Goal: Feedback & Contribution: Leave review/rating

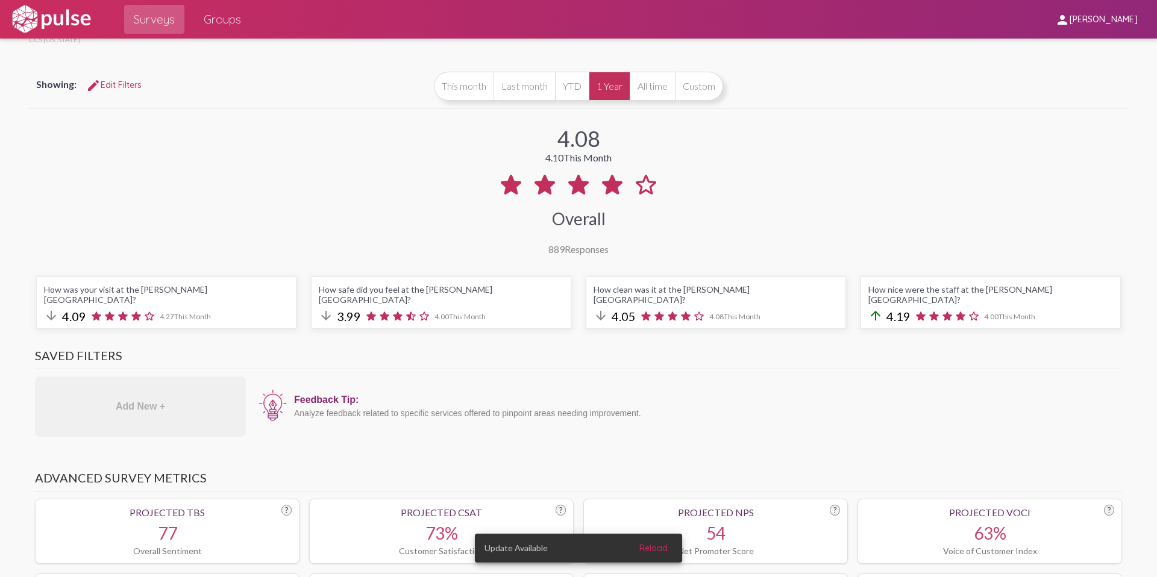
scroll to position [46, 0]
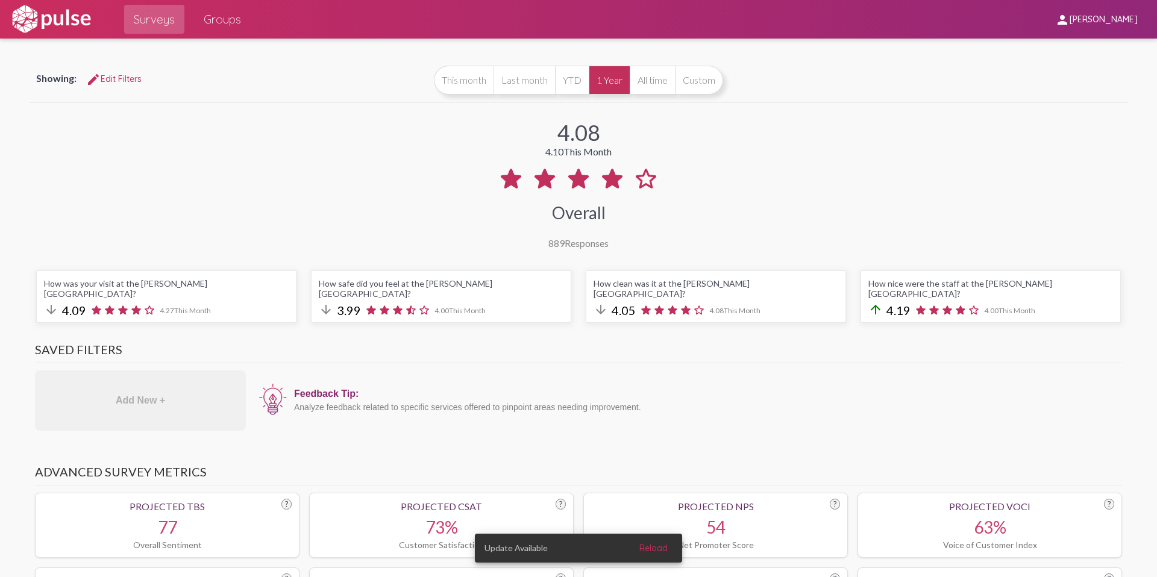
click at [121, 77] on span "edit Edit Filters" at bounding box center [113, 79] width 55 height 11
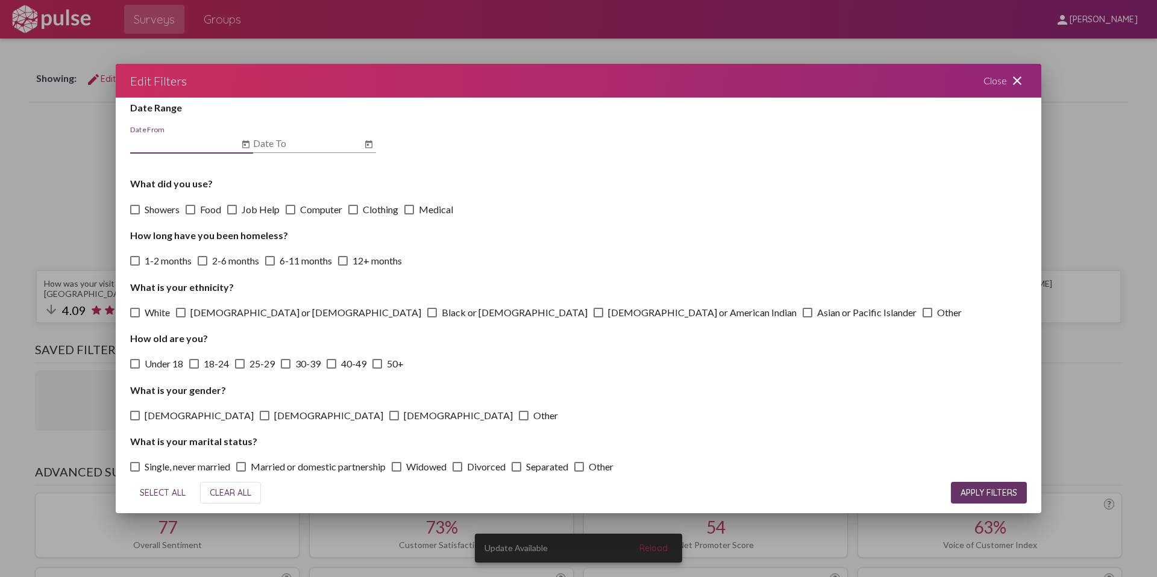
scroll to position [39, 0]
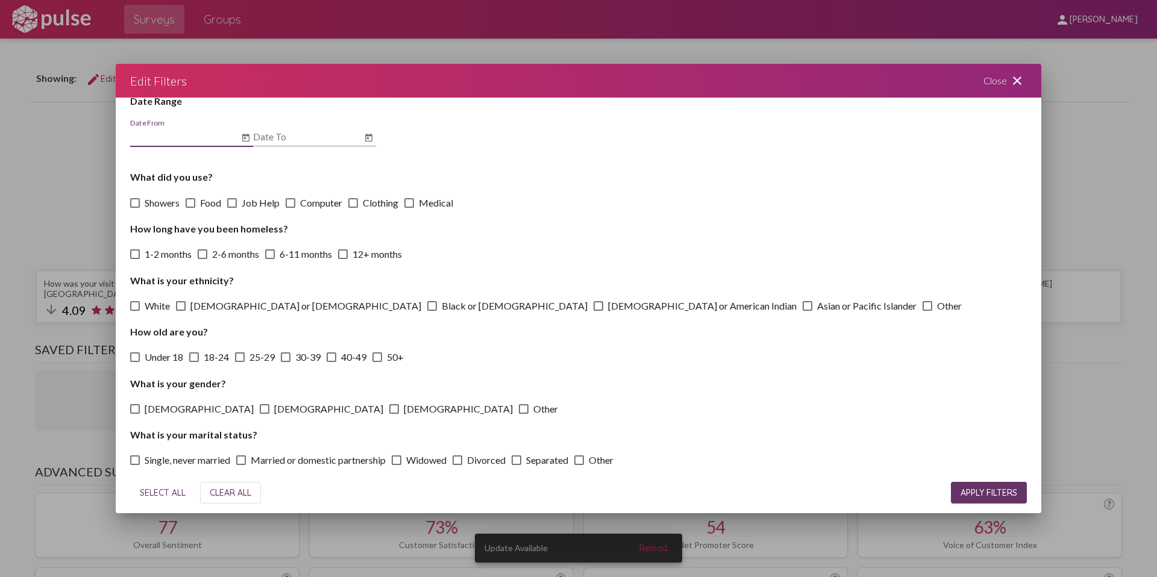
click at [1010, 78] on mat-icon "close" at bounding box center [1017, 81] width 14 height 14
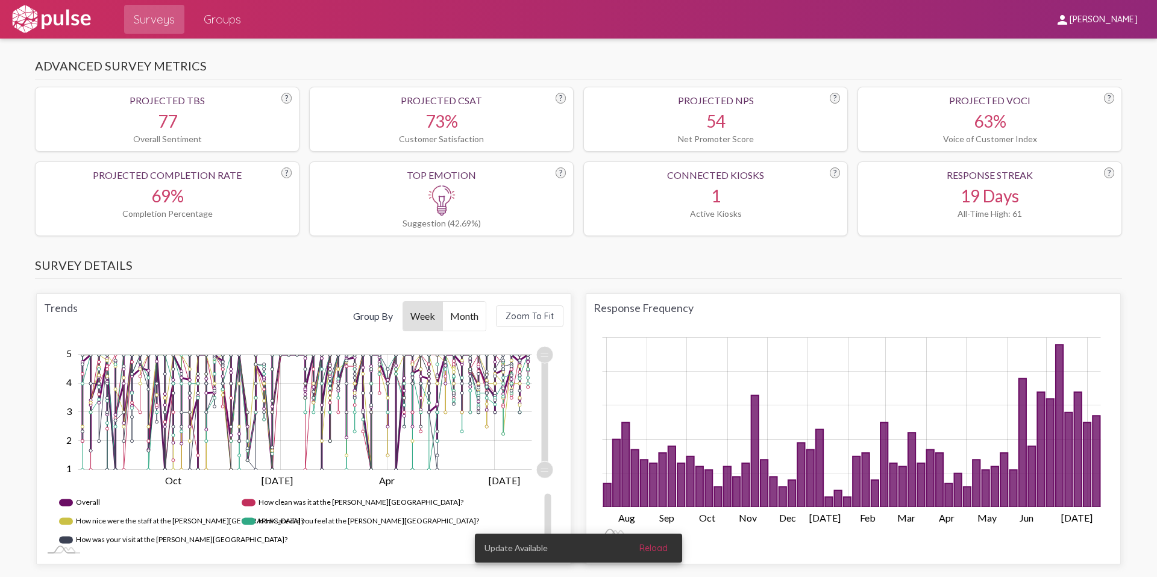
scroll to position [468, 0]
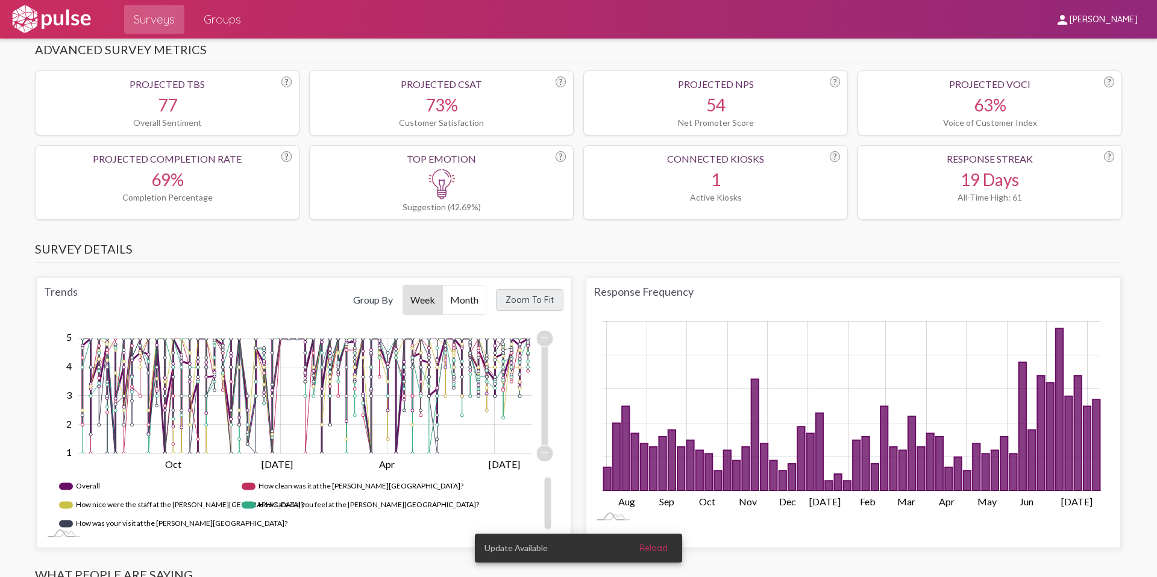
click at [514, 297] on button "Zoom To Fit" at bounding box center [530, 300] width 68 height 22
click at [462, 291] on span "Month" at bounding box center [464, 300] width 43 height 29
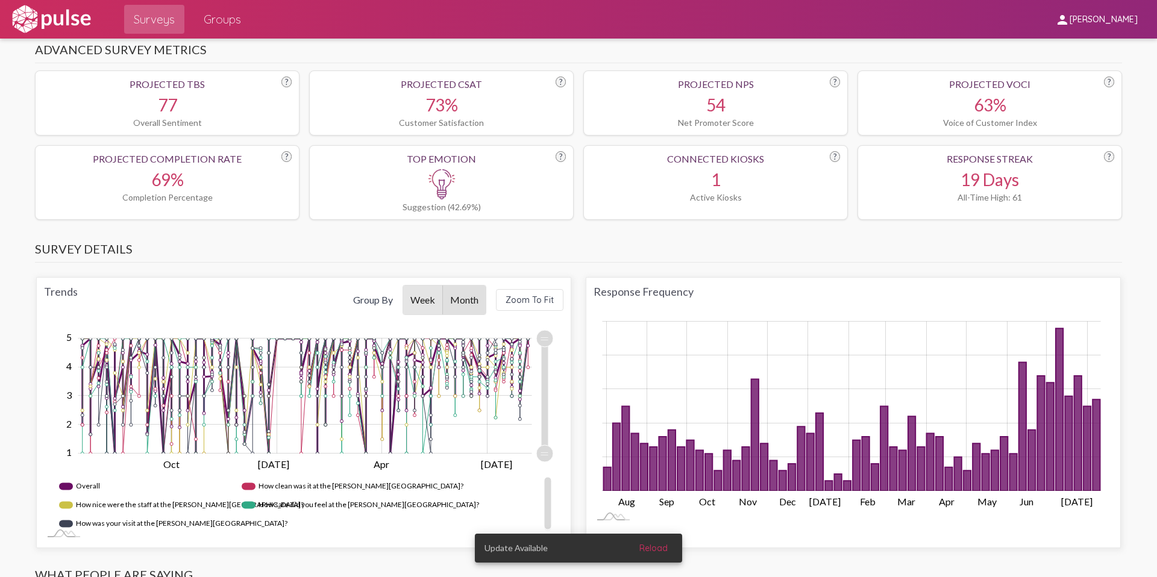
click at [412, 292] on span "Week" at bounding box center [422, 300] width 39 height 29
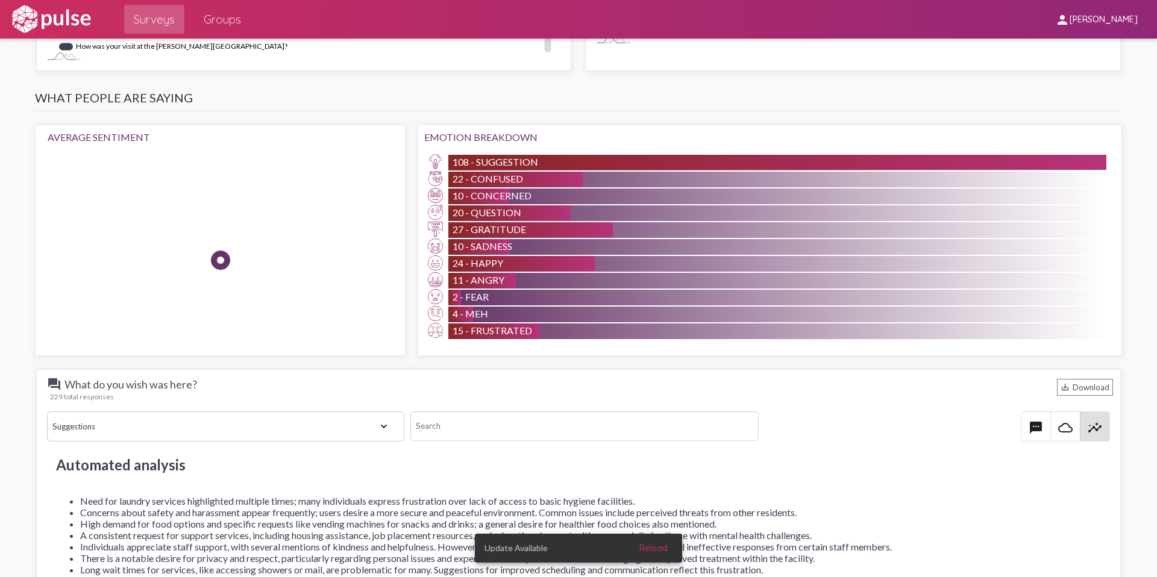
scroll to position [946, 0]
drag, startPoint x: 1033, startPoint y: 411, endPoint x: 1008, endPoint y: 411, distance: 24.7
click at [1033, 420] on mat-icon "textsms" at bounding box center [1036, 427] width 14 height 14
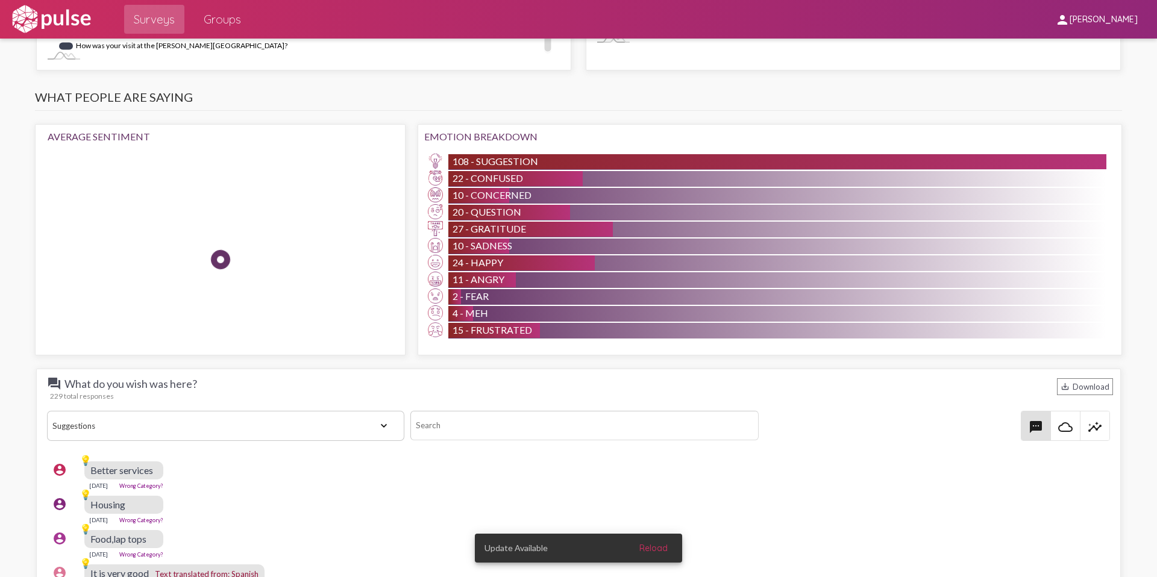
click at [373, 411] on select "View All Positive Neutral Negative Happy Meh Suggestions Angry Disgust Sadness …" at bounding box center [225, 426] width 357 height 30
click at [47, 411] on select "View All Positive Neutral Negative Happy Meh Suggestions Angry Disgust Sadness …" at bounding box center [225, 426] width 357 height 30
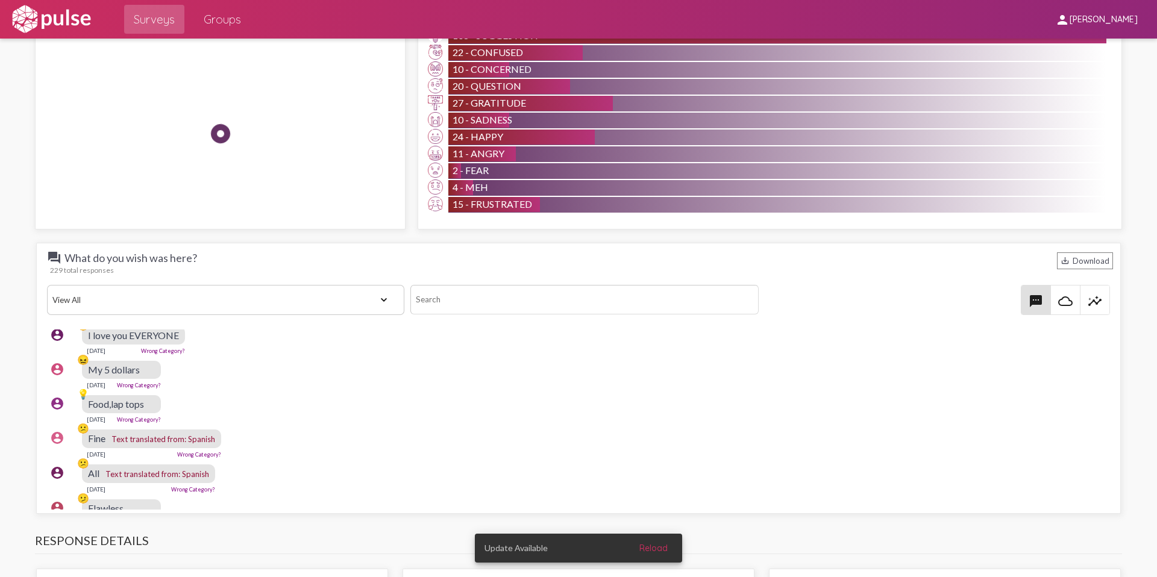
scroll to position [249, 2]
click at [294, 295] on select "View All Positive Neutral Negative Happy Meh Suggestions Angry Disgust Sadness …" at bounding box center [225, 300] width 357 height 30
select select "Suggestion"
click at [47, 285] on select "View All Positive Neutral Negative Happy Meh Suggestions Angry Disgust Sadness …" at bounding box center [225, 300] width 357 height 30
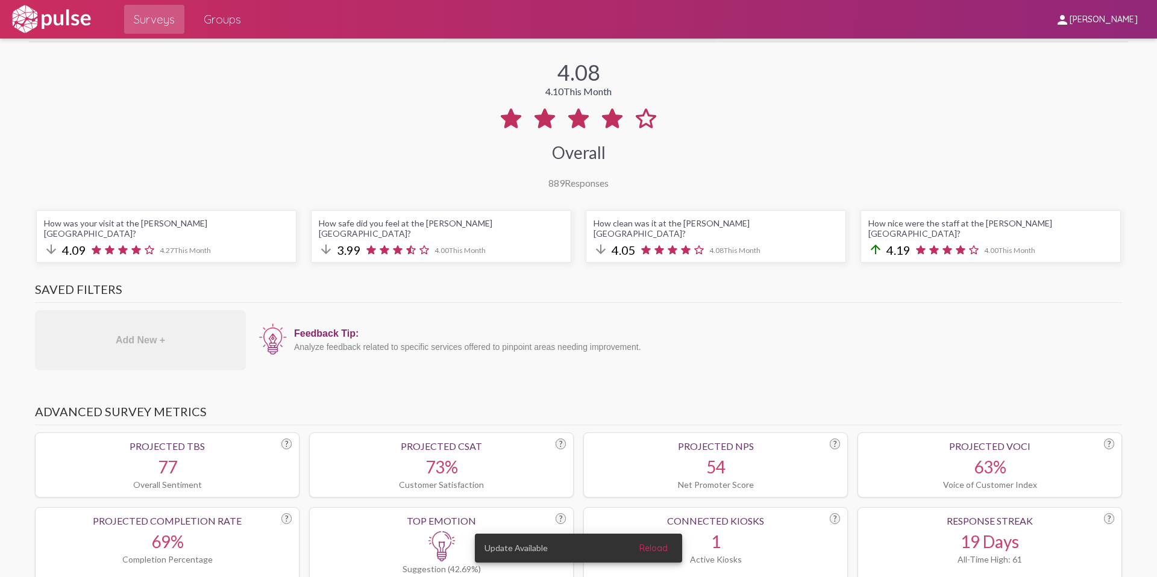
scroll to position [0, 0]
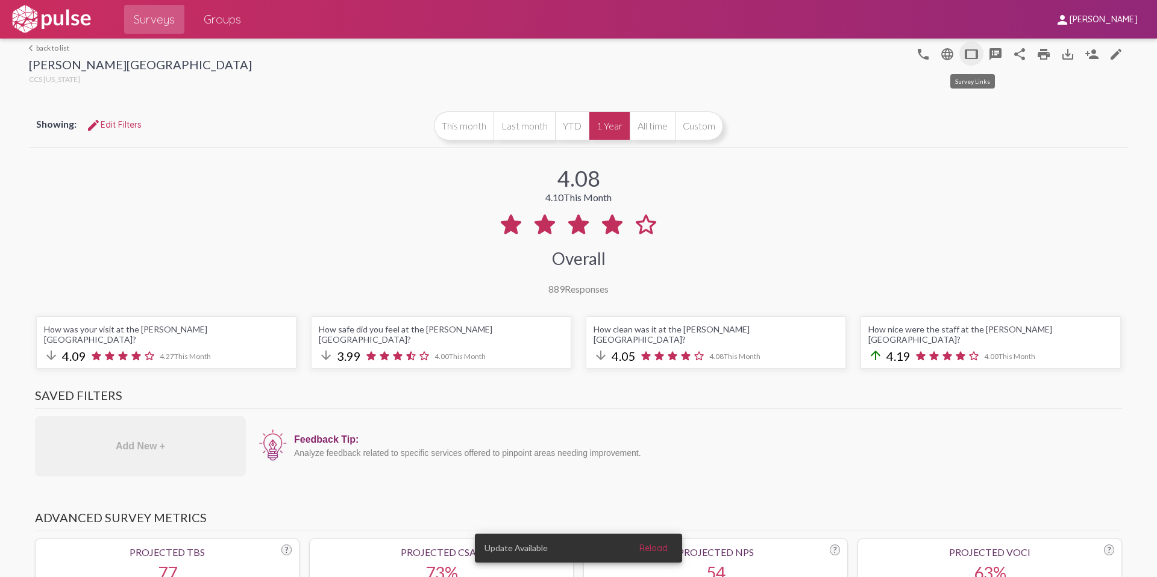
click at [971, 56] on mat-icon "tablet" at bounding box center [971, 54] width 14 height 14
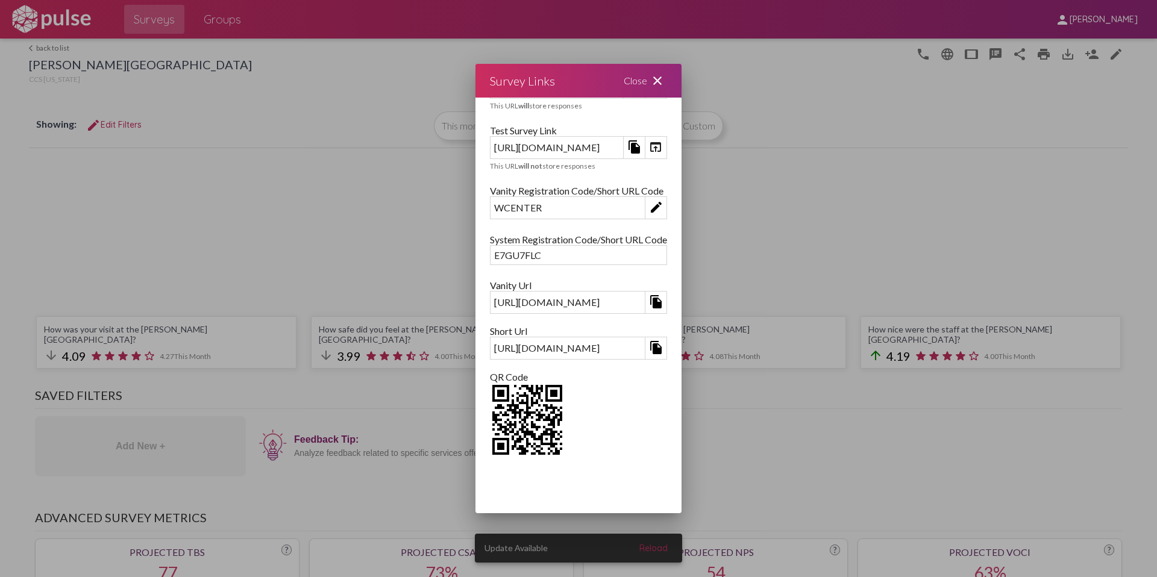
scroll to position [46, 0]
click at [665, 79] on mat-icon "close" at bounding box center [657, 81] width 14 height 14
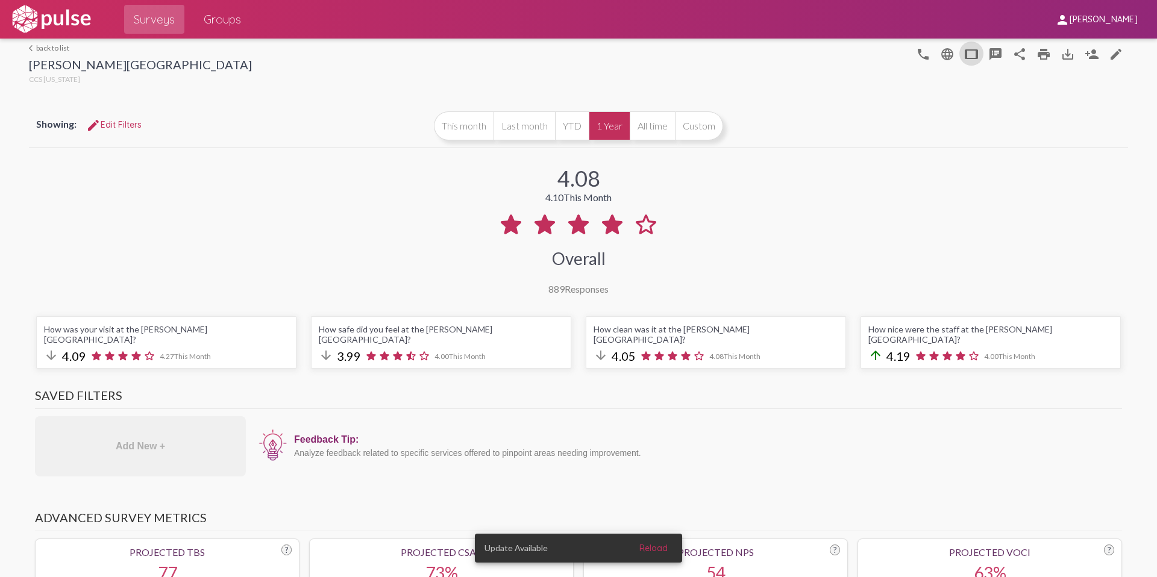
scroll to position [543, 2]
drag, startPoint x: 652, startPoint y: 176, endPoint x: 658, endPoint y: 177, distance: 6.7
click at [658, 177] on div "4.08 4.10 This Month Overall 889 Responses" at bounding box center [579, 223] width 1100 height 144
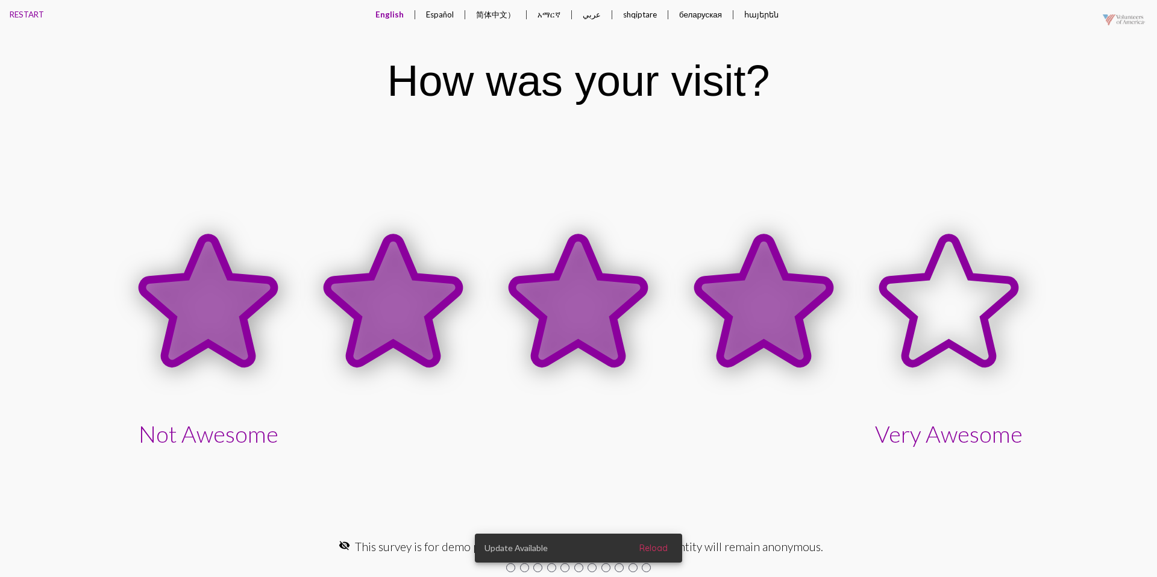
click at [743, 292] on icon at bounding box center [764, 301] width 132 height 126
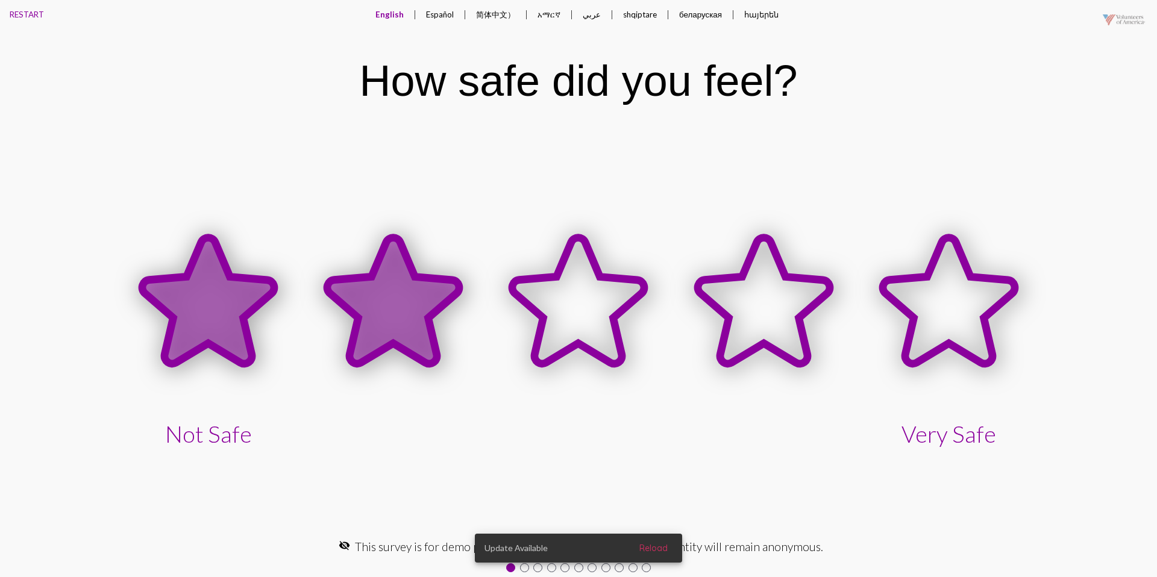
click at [433, 274] on icon at bounding box center [393, 302] width 185 height 185
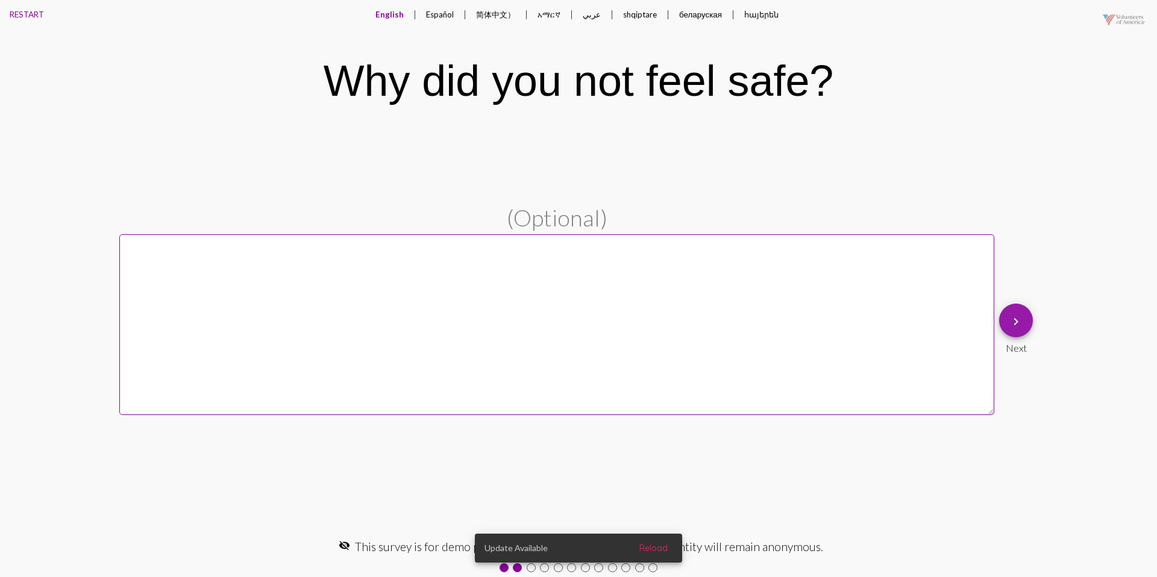
click at [1010, 316] on mat-icon "keyboard_arrow_right" at bounding box center [1016, 322] width 14 height 14
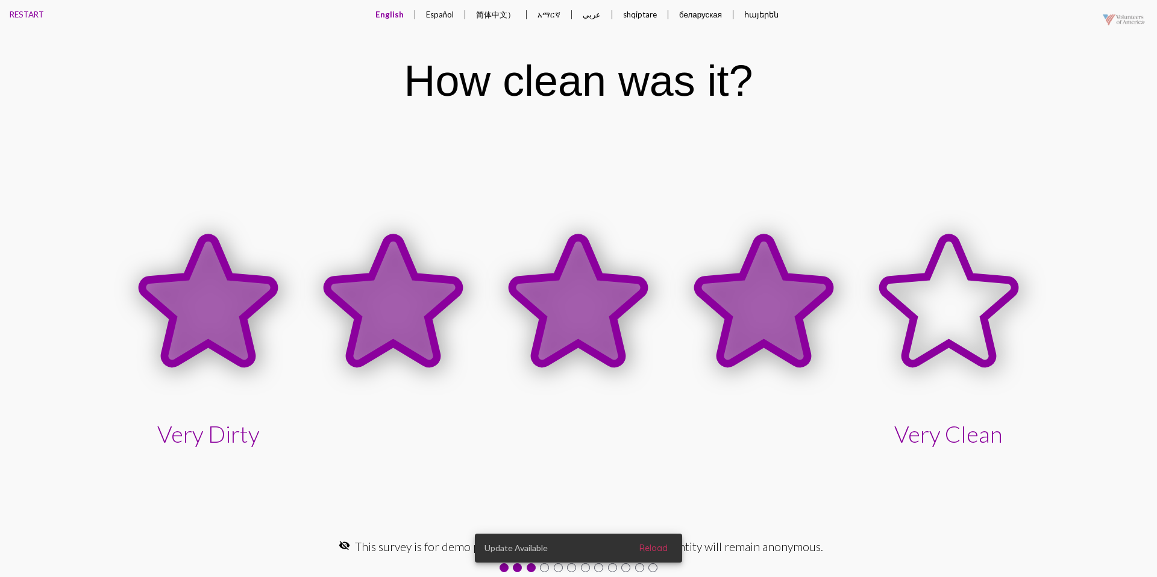
click at [801, 301] on icon at bounding box center [764, 301] width 132 height 126
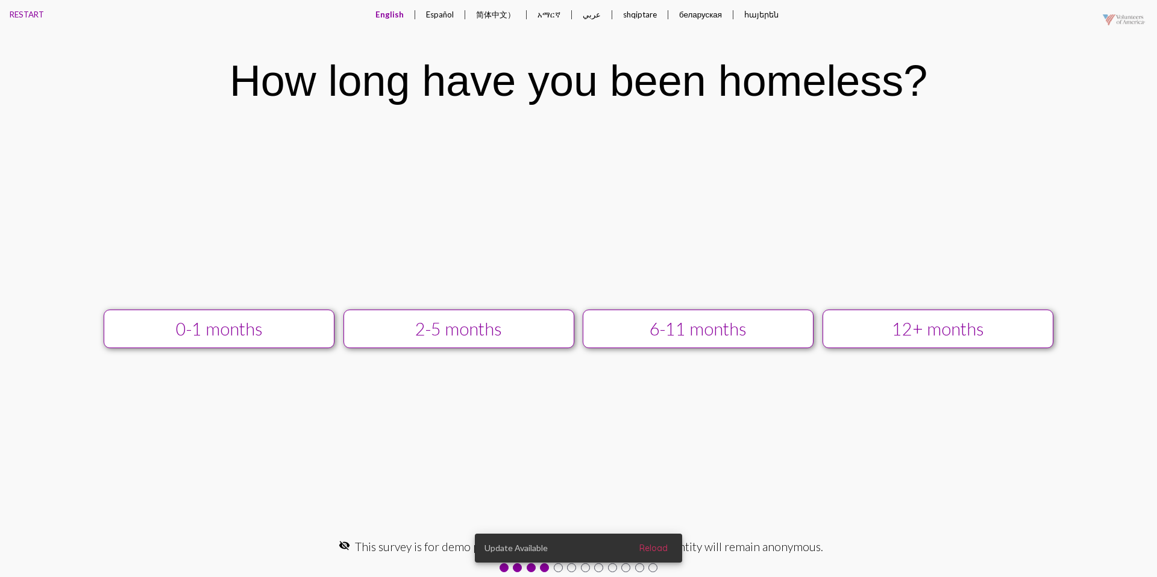
click at [722, 331] on div "6-11 months" at bounding box center [698, 329] width 207 height 20
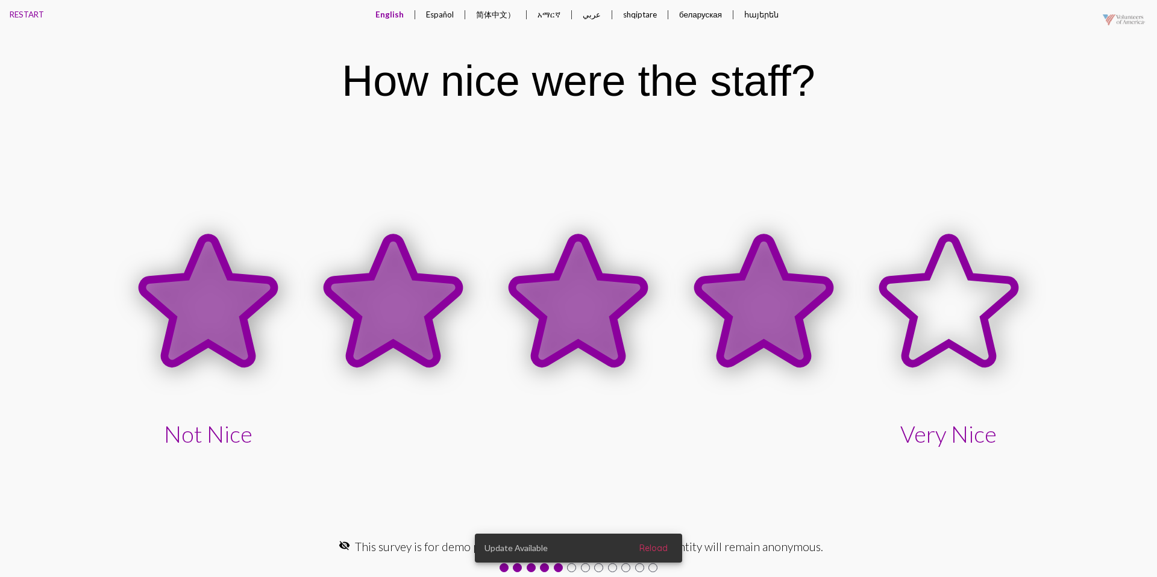
click at [815, 317] on icon at bounding box center [764, 302] width 185 height 185
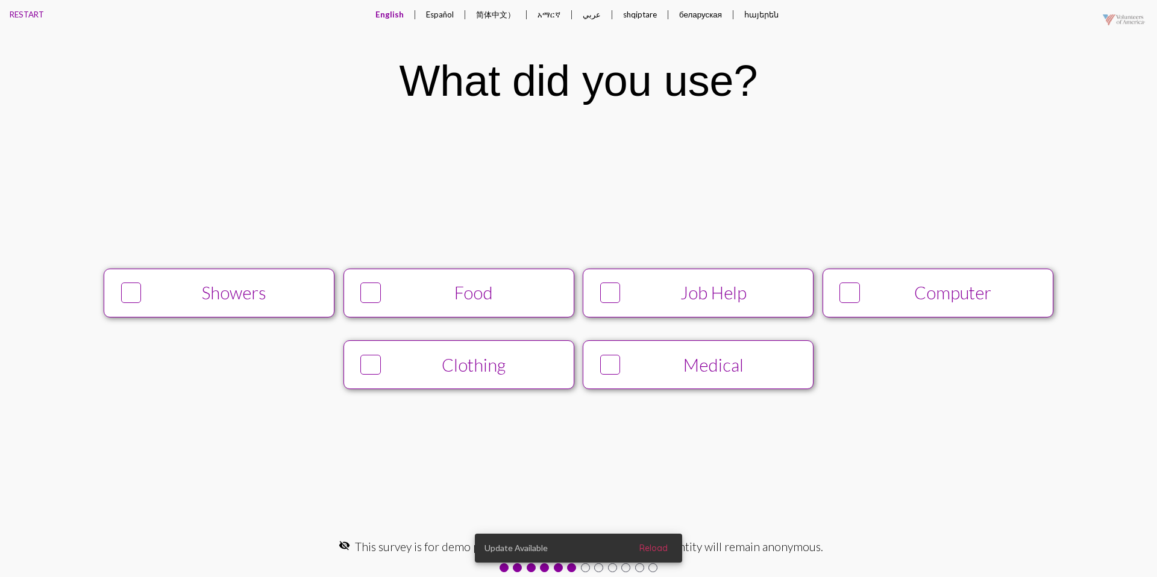
click at [299, 299] on div "Showers" at bounding box center [234, 293] width 177 height 20
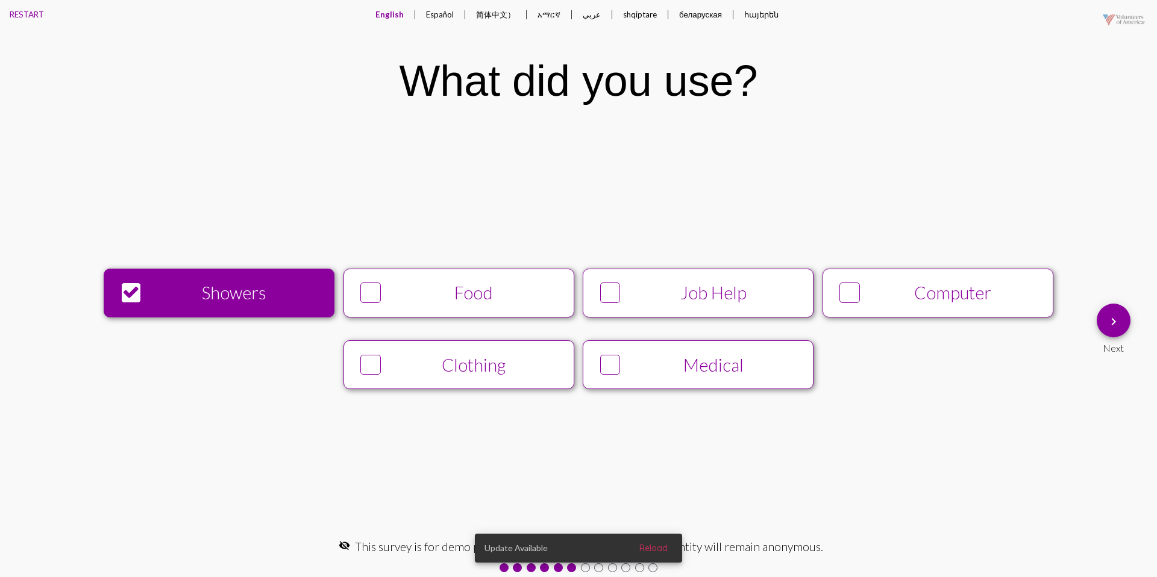
drag, startPoint x: 380, startPoint y: 295, endPoint x: 484, endPoint y: 289, distance: 103.9
click at [380, 295] on div at bounding box center [370, 293] width 20 height 20
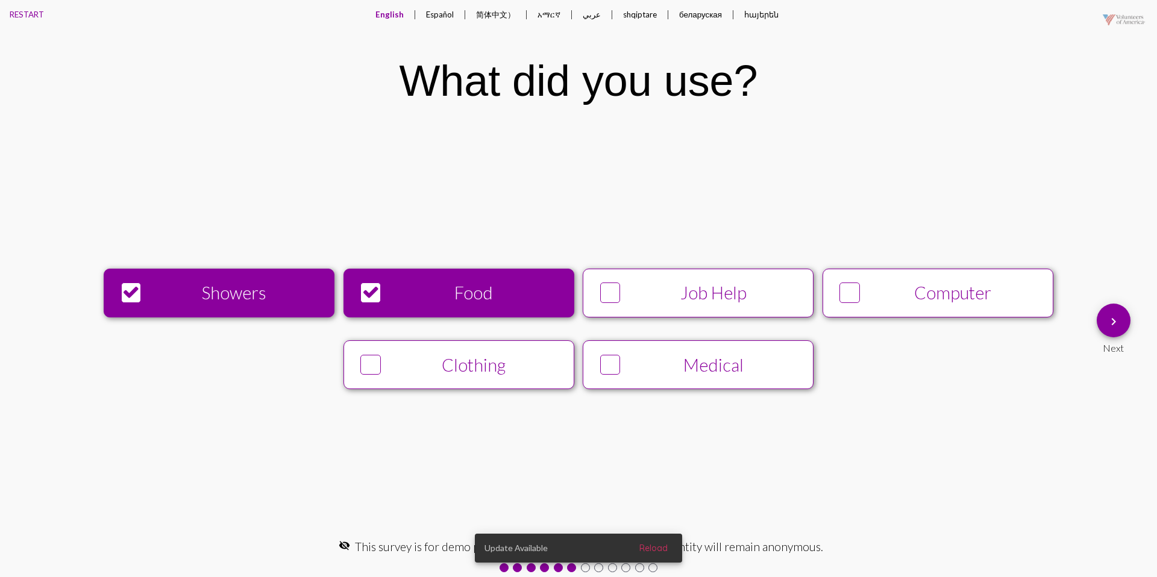
click at [1113, 318] on mat-icon "keyboard_arrow_right" at bounding box center [1114, 322] width 14 height 14
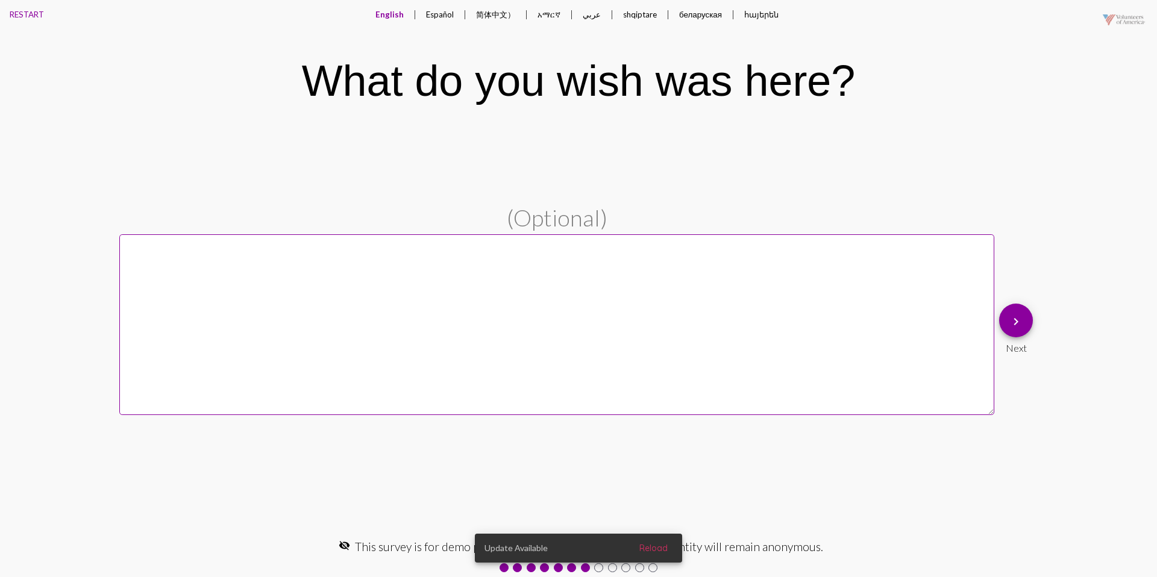
click at [431, 21] on button "Español" at bounding box center [440, 14] width 47 height 29
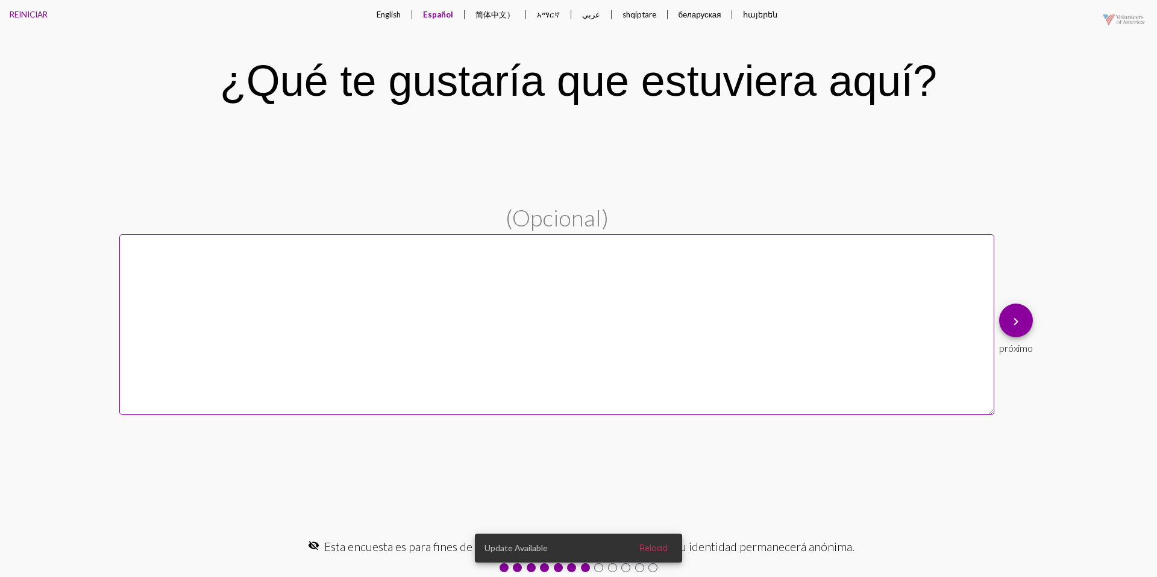
click at [392, 18] on button "English" at bounding box center [388, 14] width 43 height 29
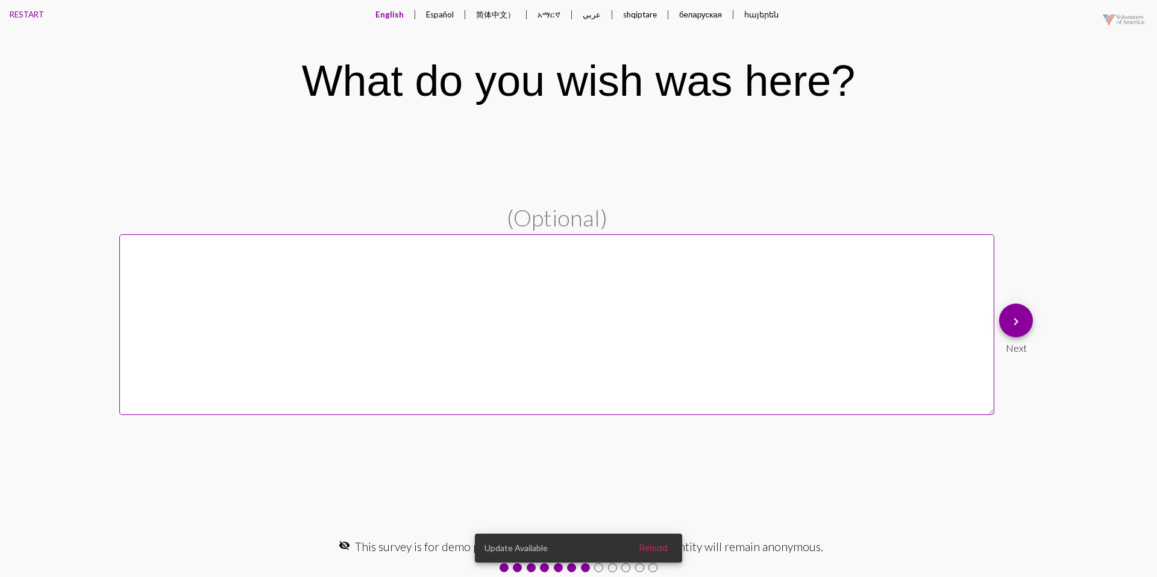
click at [1027, 323] on button "keyboard_arrow_right" at bounding box center [1016, 321] width 34 height 34
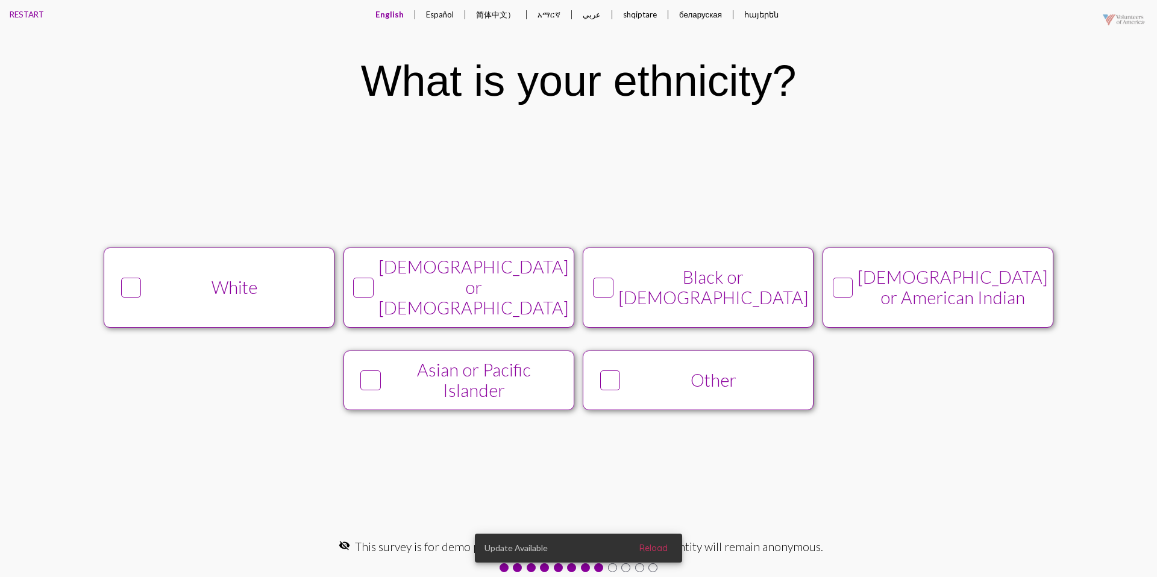
click at [272, 280] on button "White" at bounding box center [219, 288] width 231 height 80
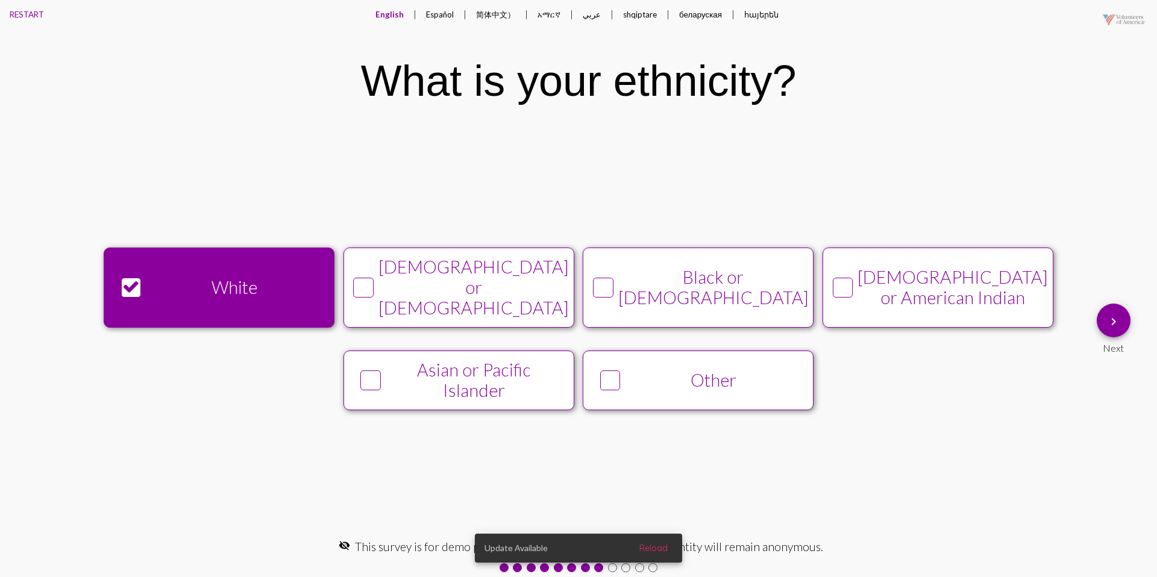
drag, startPoint x: 1128, startPoint y: 330, endPoint x: 1122, endPoint y: 330, distance: 6.1
click at [1126, 330] on div "keyboard_arrow_right Next" at bounding box center [1114, 329] width 34 height 50
click at [1100, 318] on button "keyboard_arrow_right" at bounding box center [1114, 321] width 34 height 34
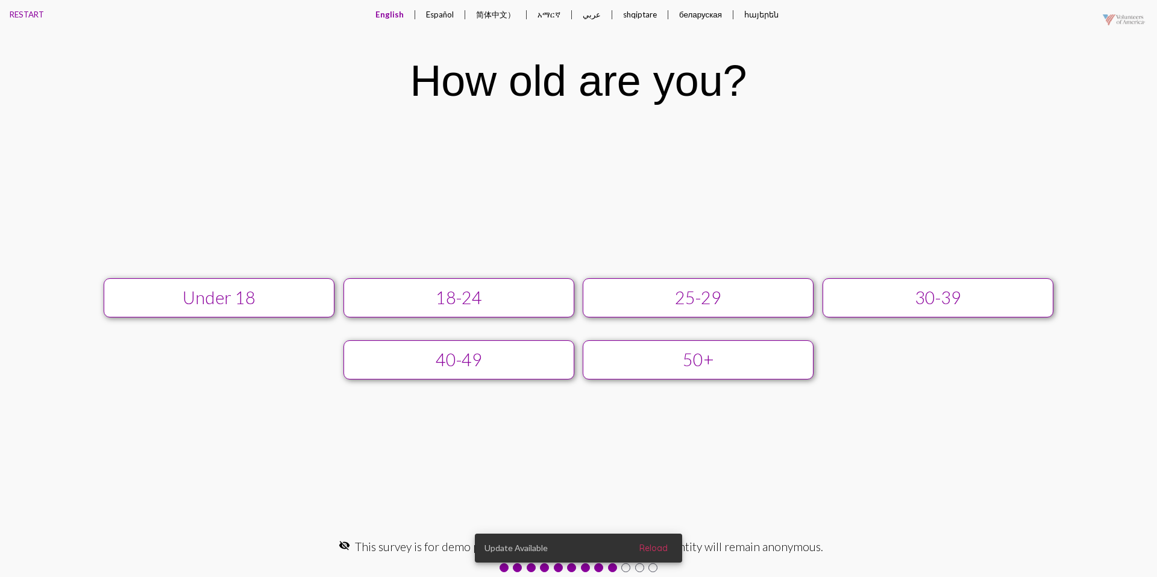
click at [676, 301] on div "25-29" at bounding box center [698, 298] width 207 height 20
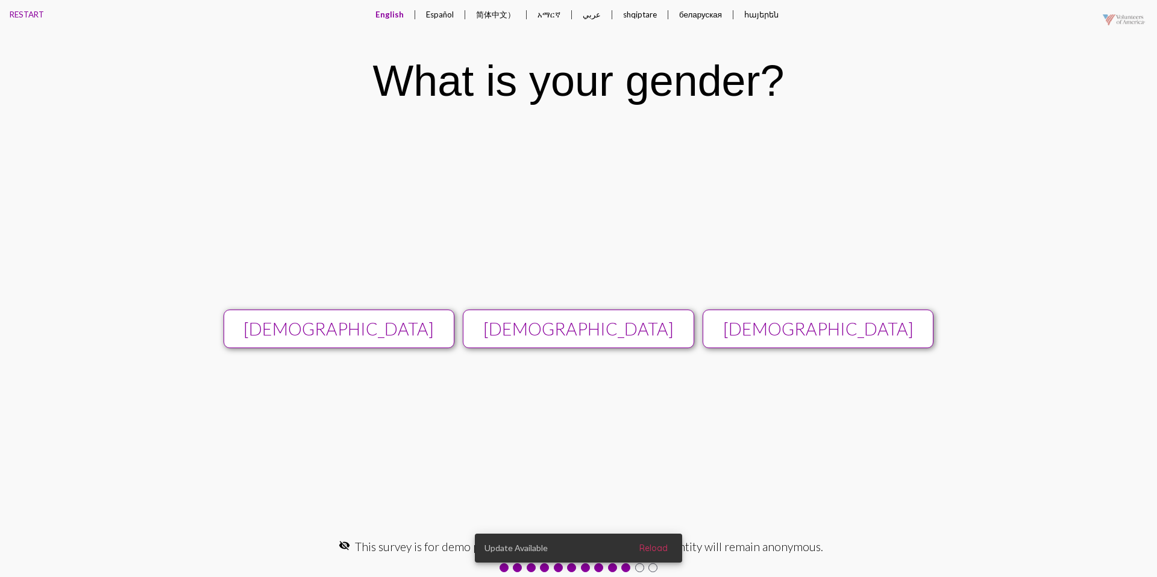
click at [638, 326] on div "[DEMOGRAPHIC_DATA]" at bounding box center [579, 329] width 207 height 20
